Goal: Task Accomplishment & Management: Use online tool/utility

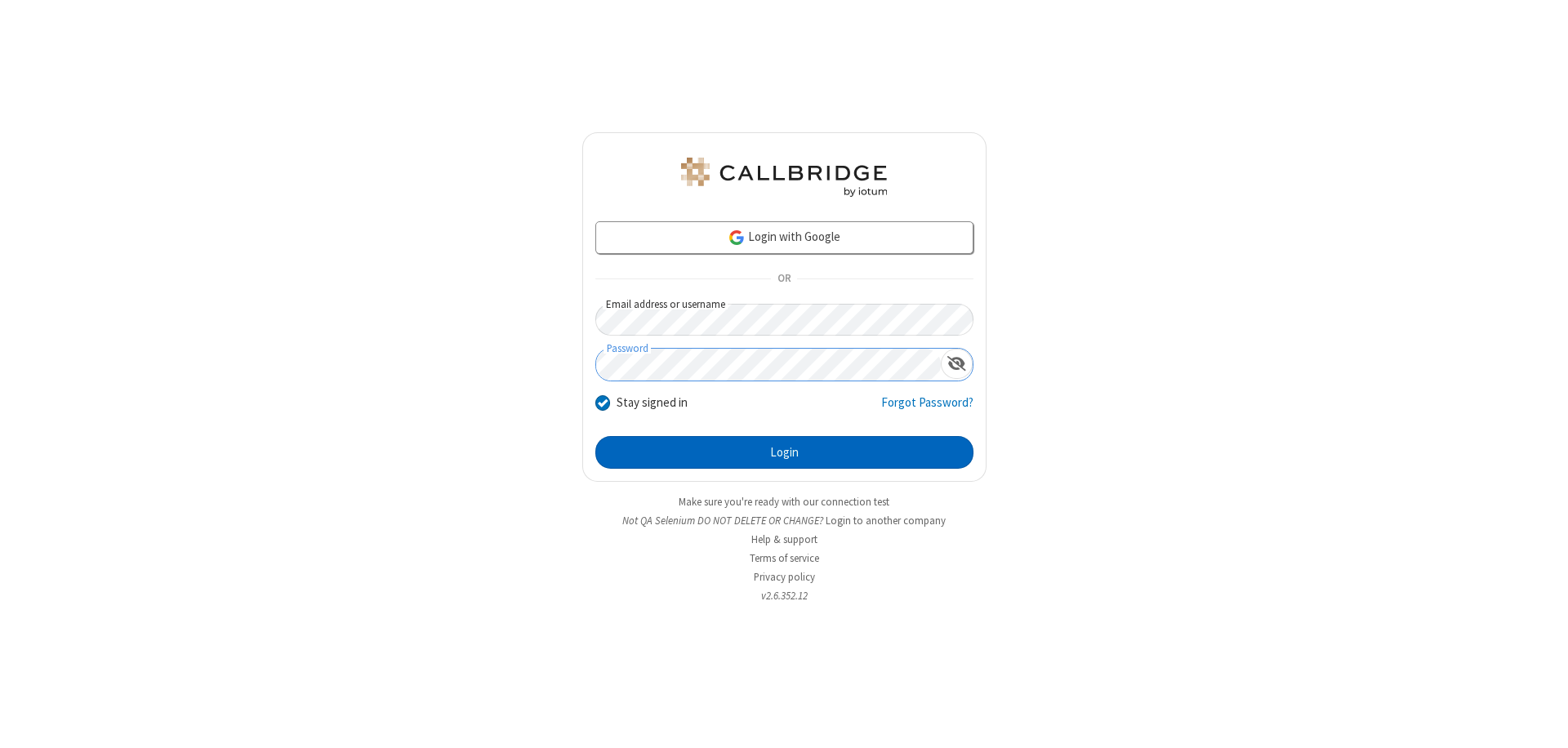
click at [784, 453] on button "Login" at bounding box center [784, 452] width 378 height 32
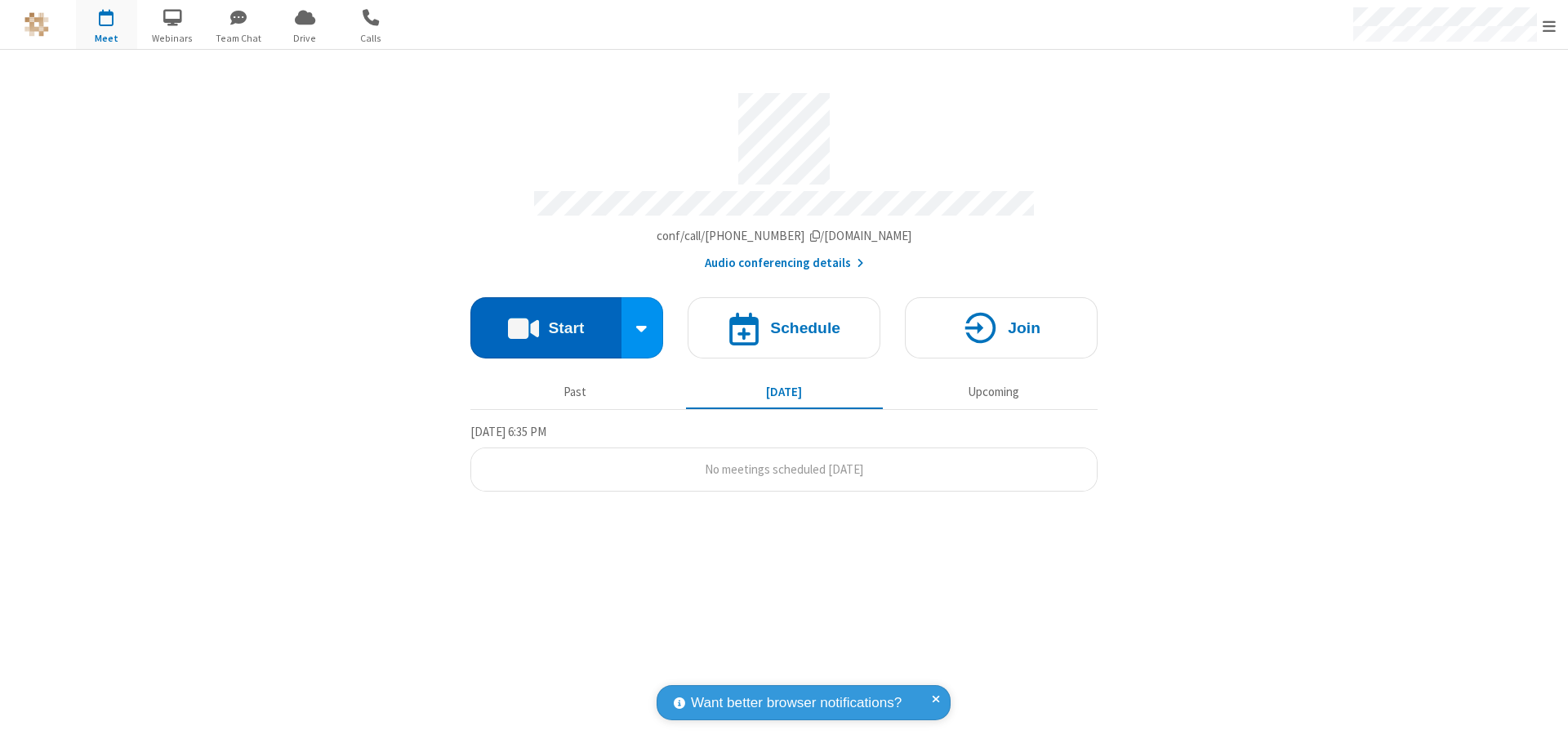
click at [545, 321] on button "Start" at bounding box center [545, 328] width 152 height 62
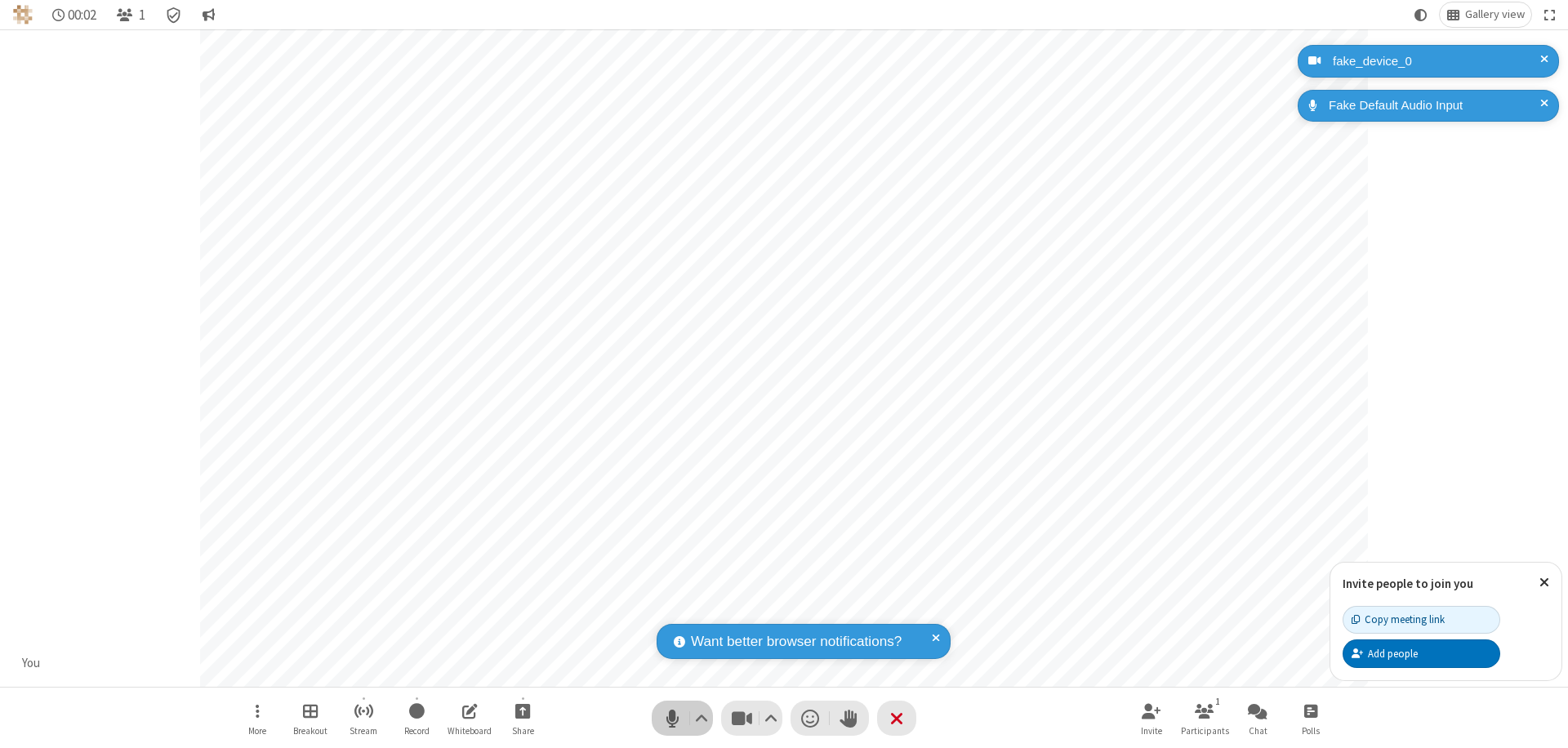
click at [673, 718] on span "Mute (⌘+Shift+A)" at bounding box center [672, 719] width 24 height 23
click at [673, 718] on span "Unmute (⌘+Shift+A)" at bounding box center [672, 719] width 24 height 23
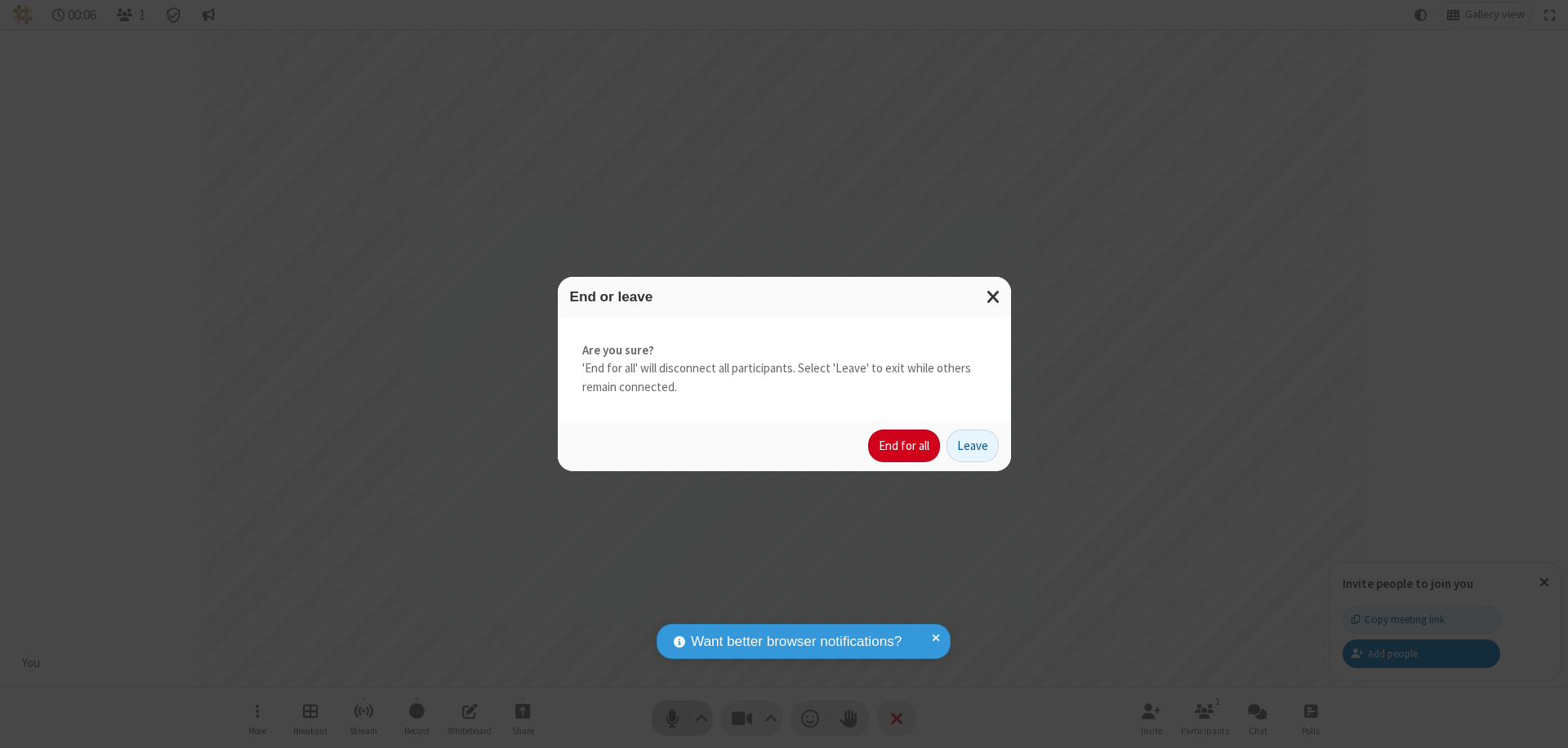
click at [905, 446] on button "End for all" at bounding box center [904, 446] width 72 height 32
